Goal: Find specific page/section: Find specific page/section

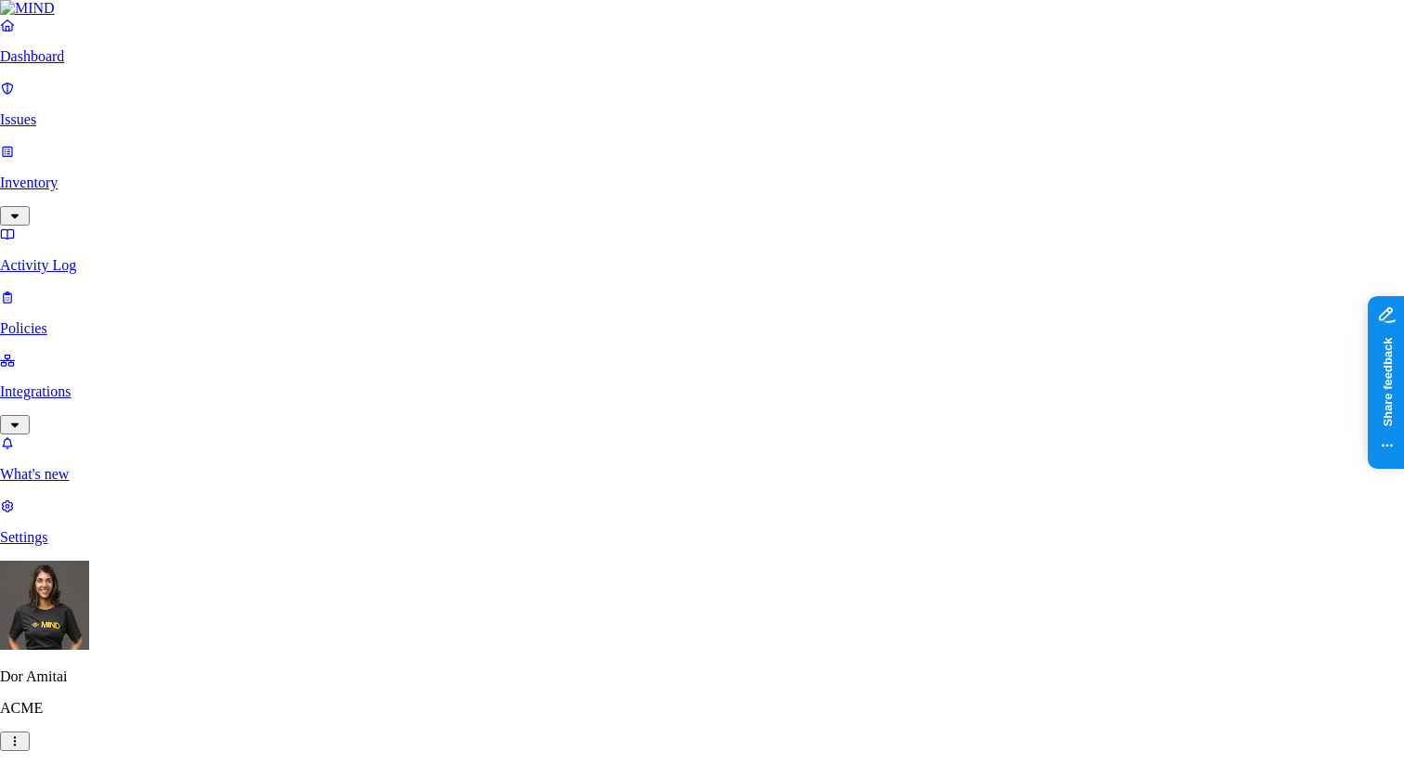
scroll to position [554, 0]
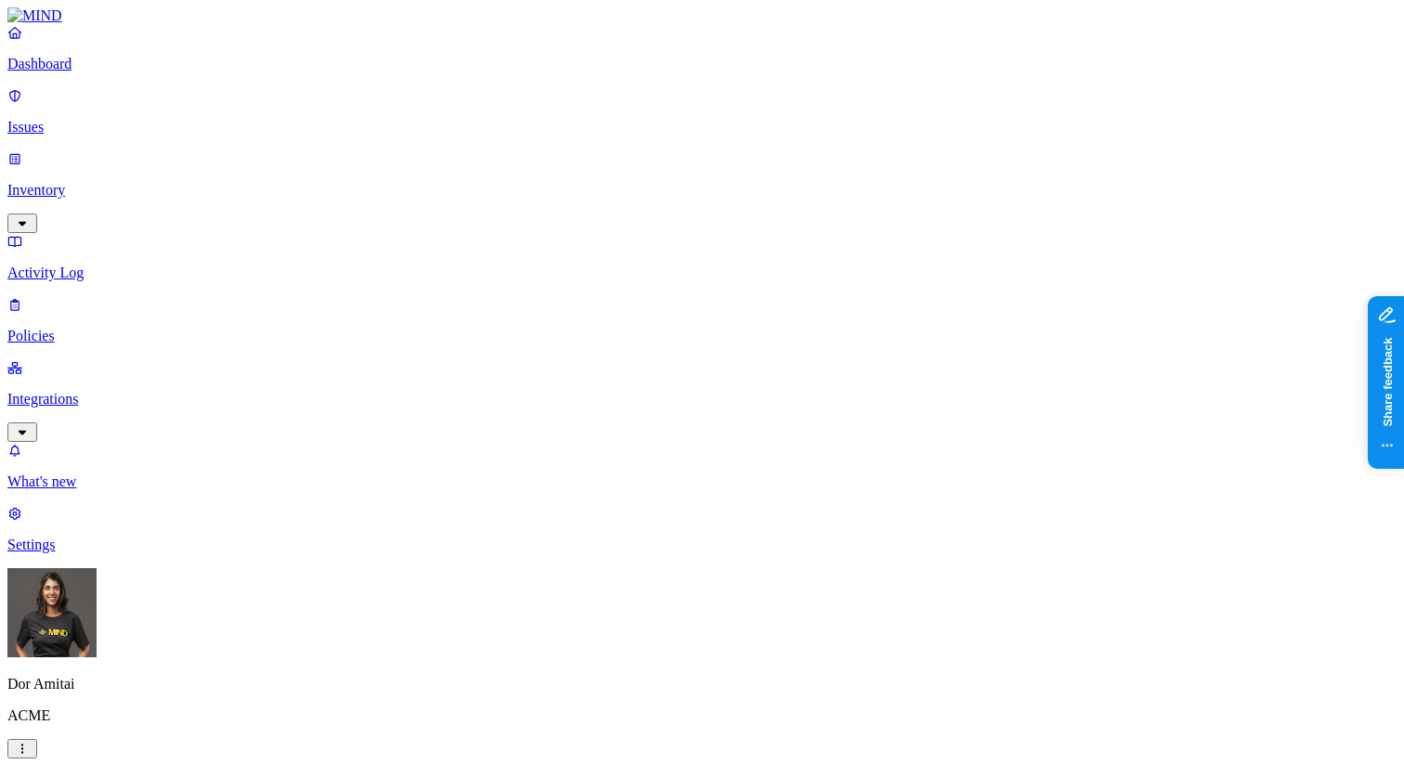
click at [93, 182] on p "Inventory" at bounding box center [701, 190] width 1389 height 17
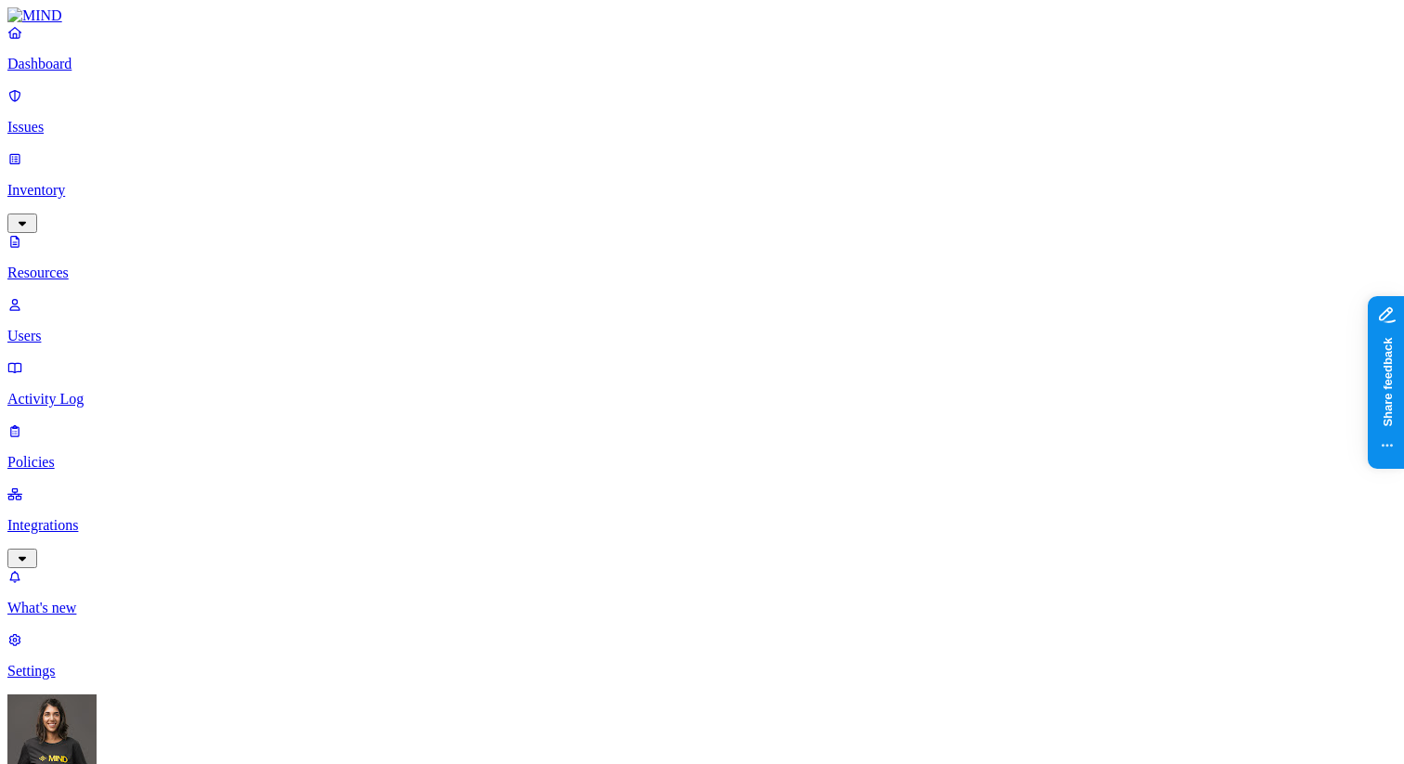
click at [86, 328] on p "Users" at bounding box center [701, 336] width 1389 height 17
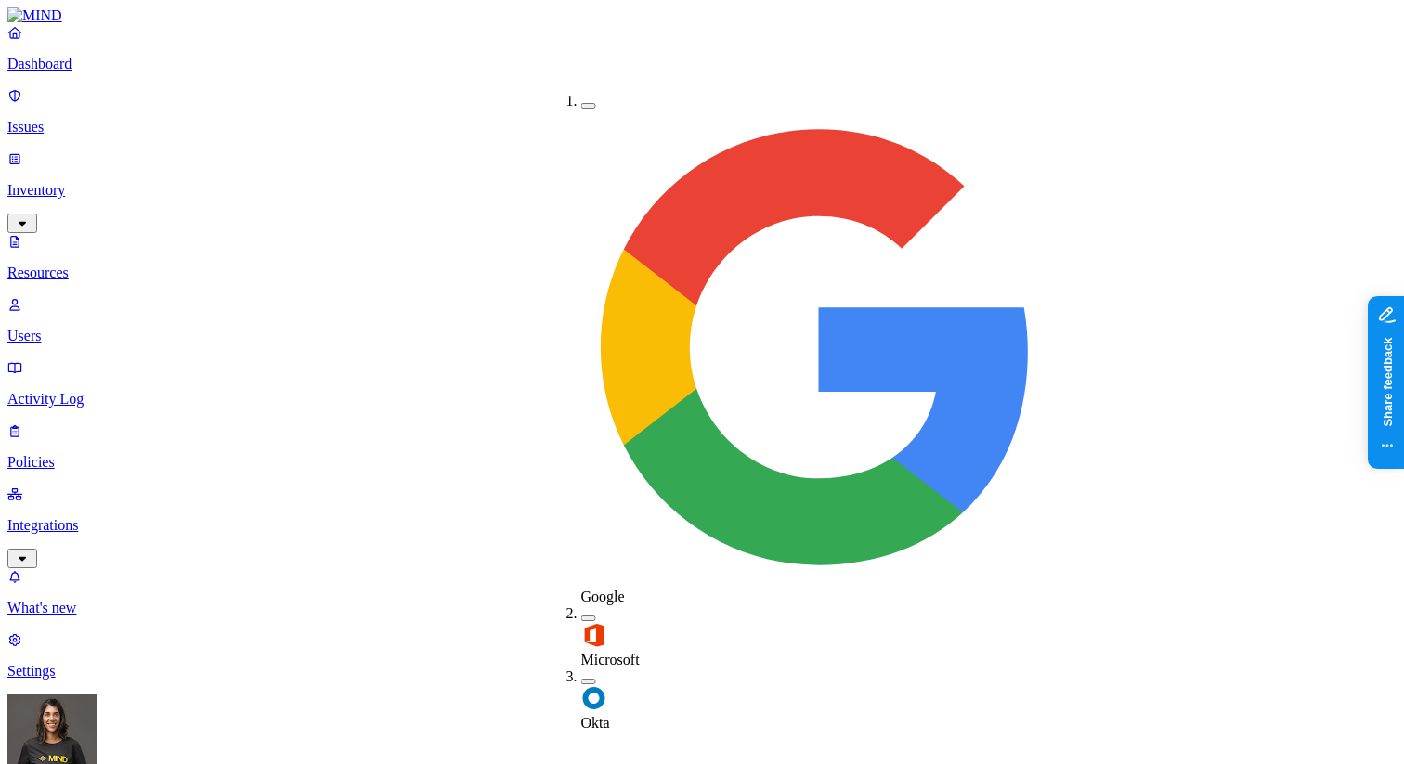
click at [587, 685] on img at bounding box center [594, 698] width 26 height 26
